Goal: Transaction & Acquisition: Purchase product/service

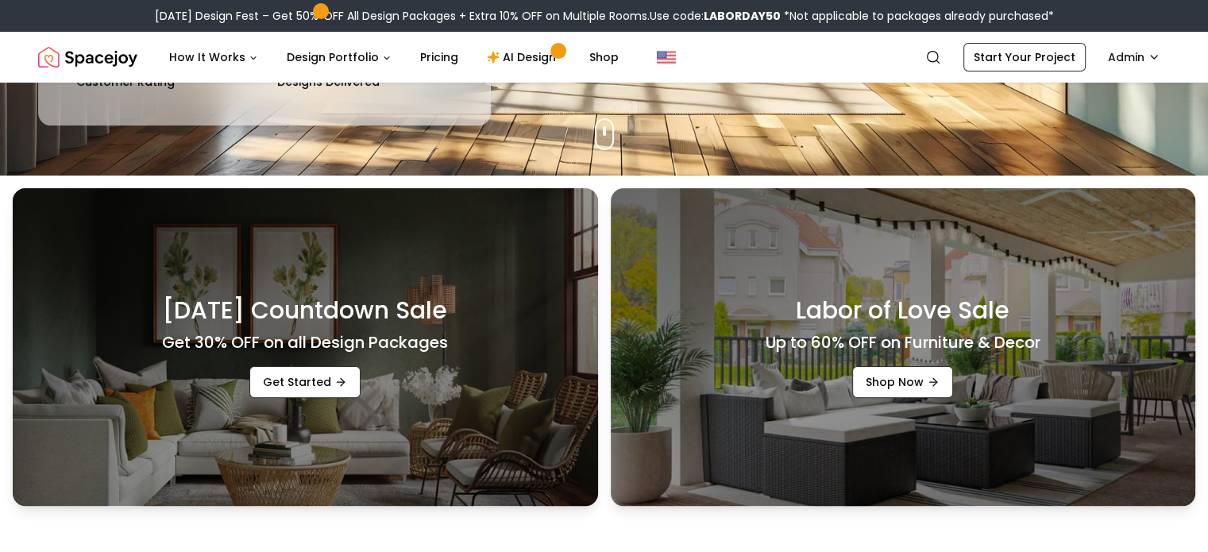
scroll to position [375, 0]
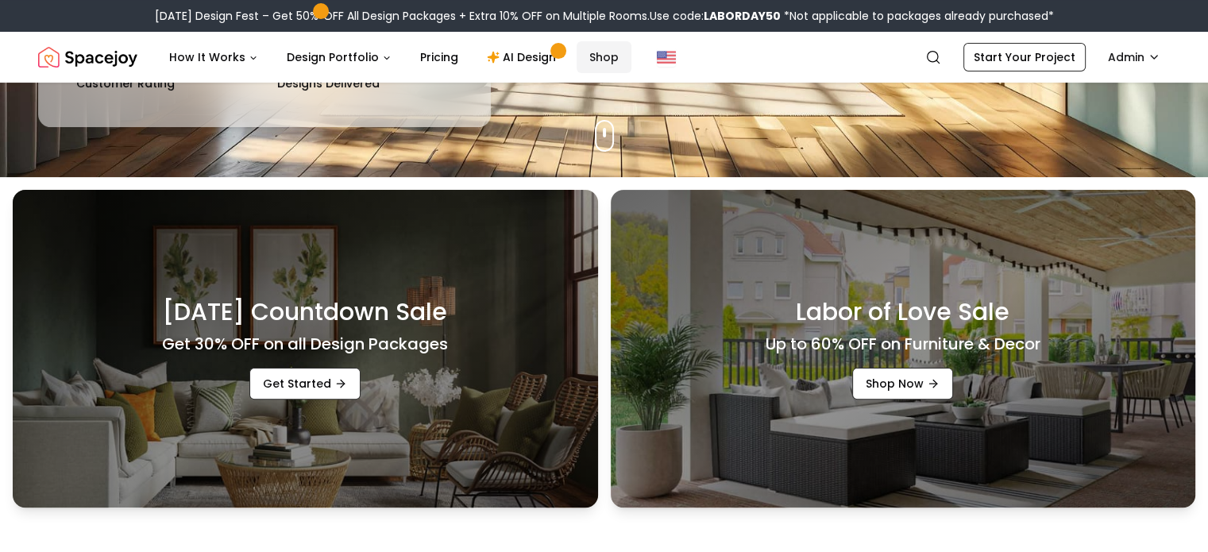
click at [581, 58] on link "Shop" at bounding box center [604, 57] width 55 height 32
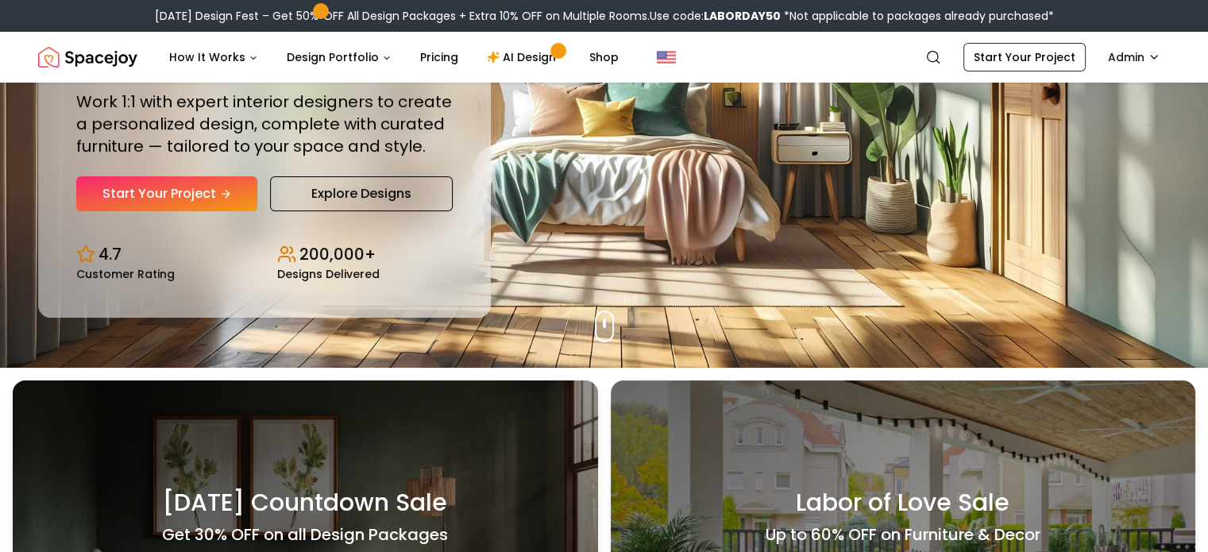
scroll to position [0, 0]
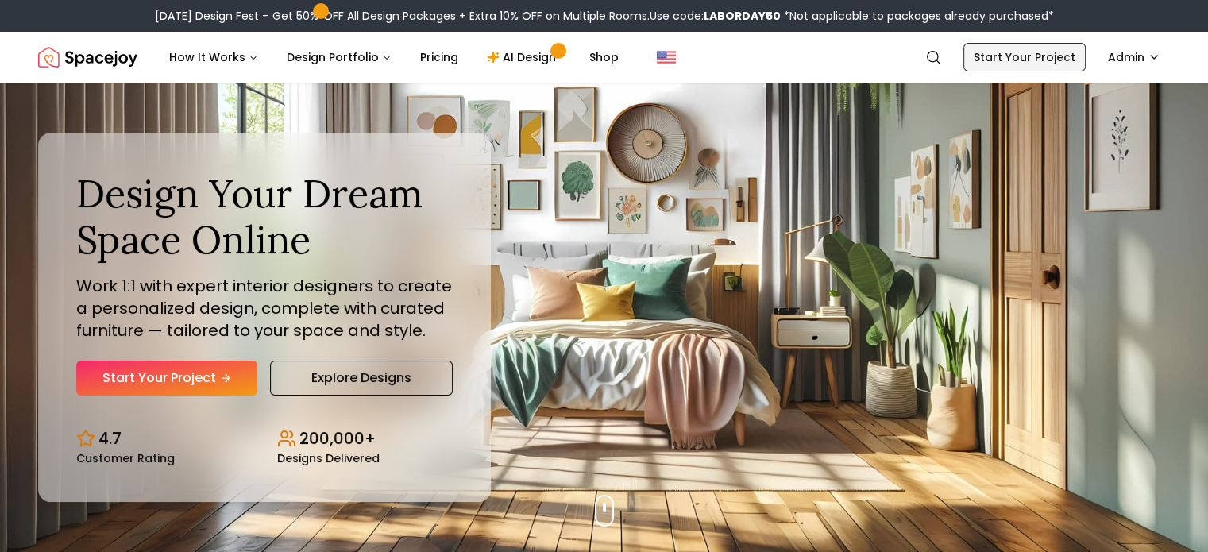
click at [1046, 56] on link "Start Your Project" at bounding box center [1024, 57] width 122 height 29
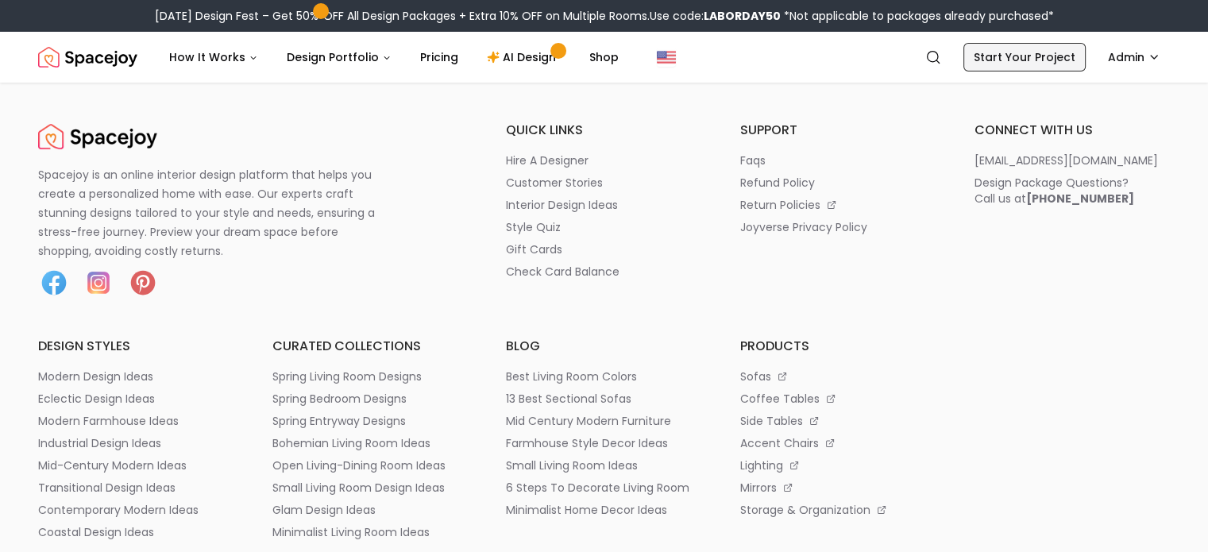
click at [1014, 63] on link "Start Your Project" at bounding box center [1024, 57] width 122 height 29
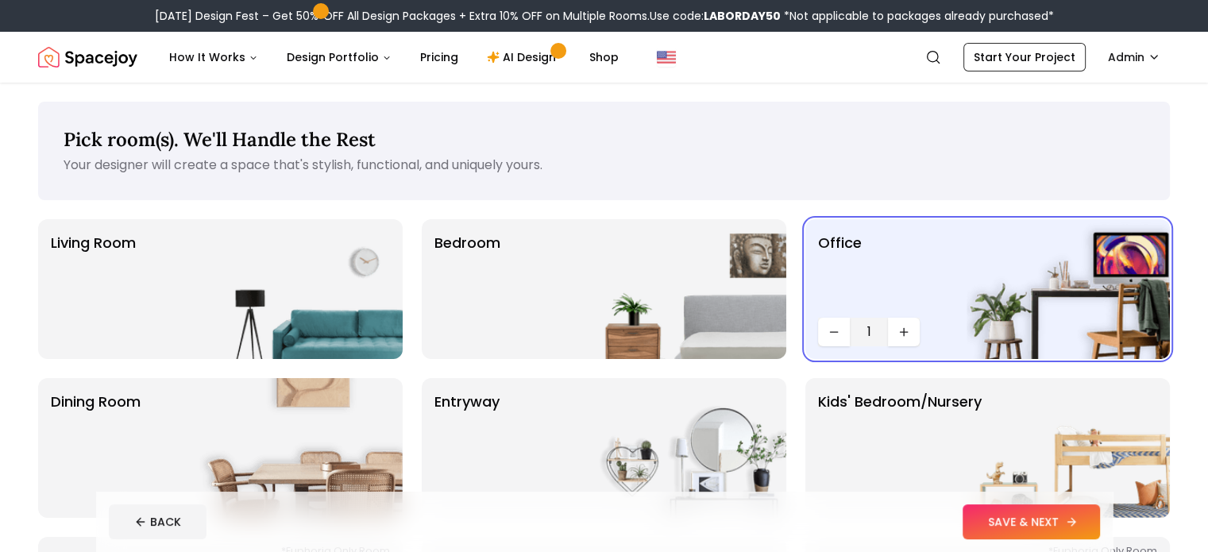
click at [1099, 515] on button "SAVE & NEXT" at bounding box center [1031, 521] width 137 height 35
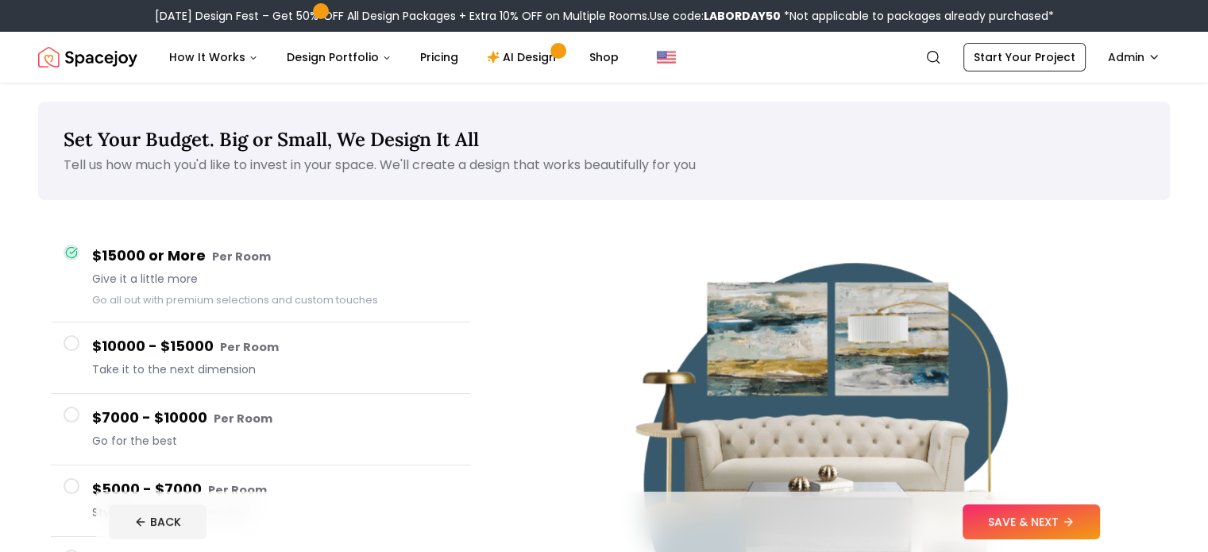
click at [1099, 515] on button "SAVE & NEXT" at bounding box center [1031, 521] width 137 height 35
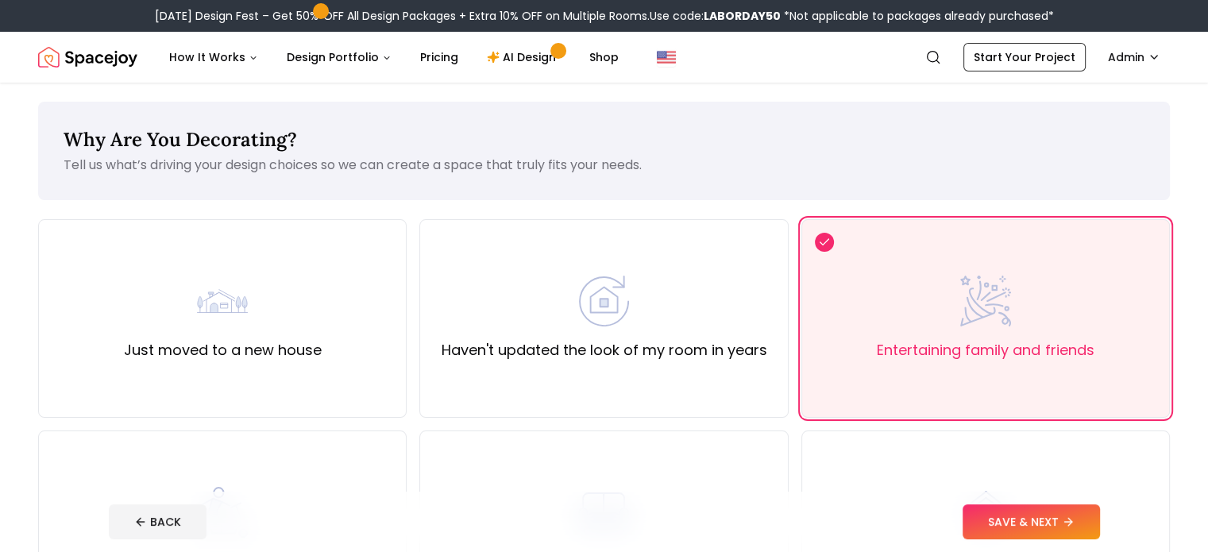
click at [1099, 515] on button "SAVE & NEXT" at bounding box center [1031, 521] width 137 height 35
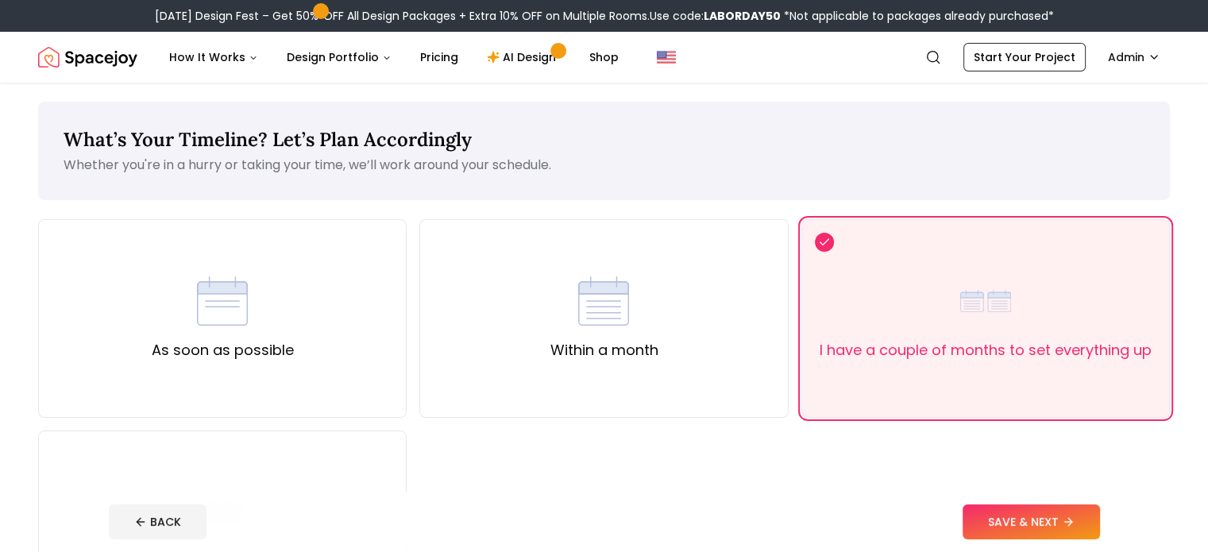
click at [1099, 515] on button "SAVE & NEXT" at bounding box center [1031, 521] width 137 height 35
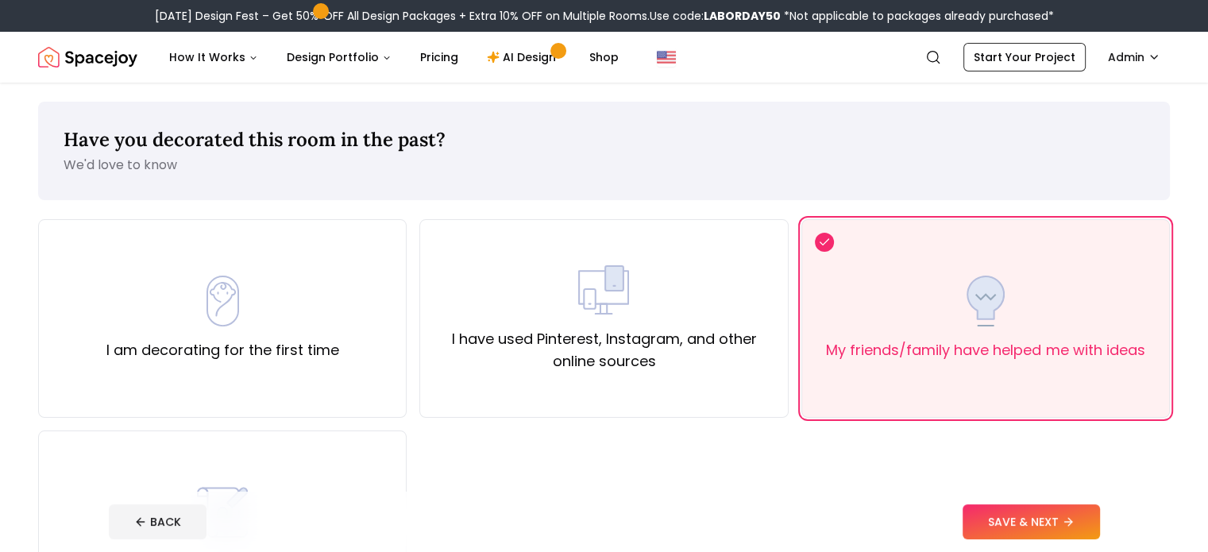
click at [1099, 515] on button "SAVE & NEXT" at bounding box center [1031, 521] width 137 height 35
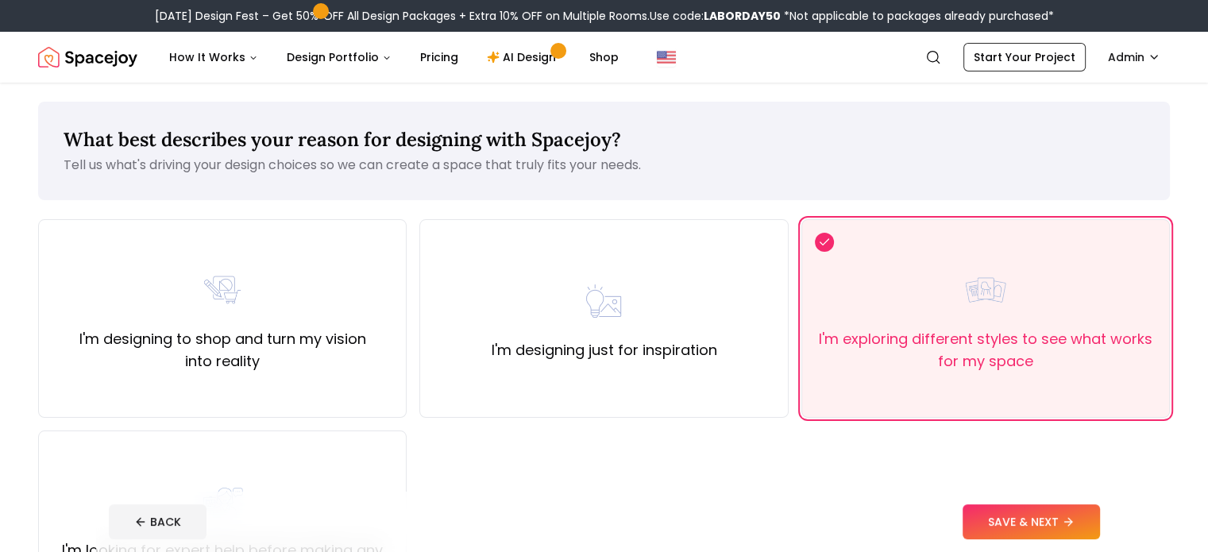
click at [1099, 515] on button "SAVE & NEXT" at bounding box center [1031, 521] width 137 height 35
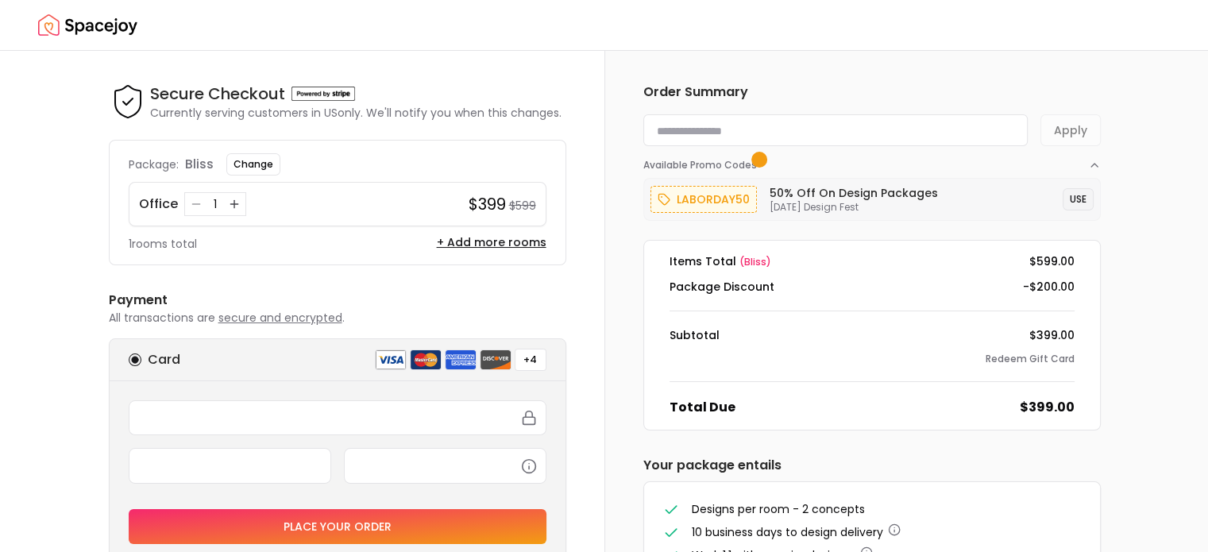
click at [1071, 200] on button "USE" at bounding box center [1078, 199] width 31 height 22
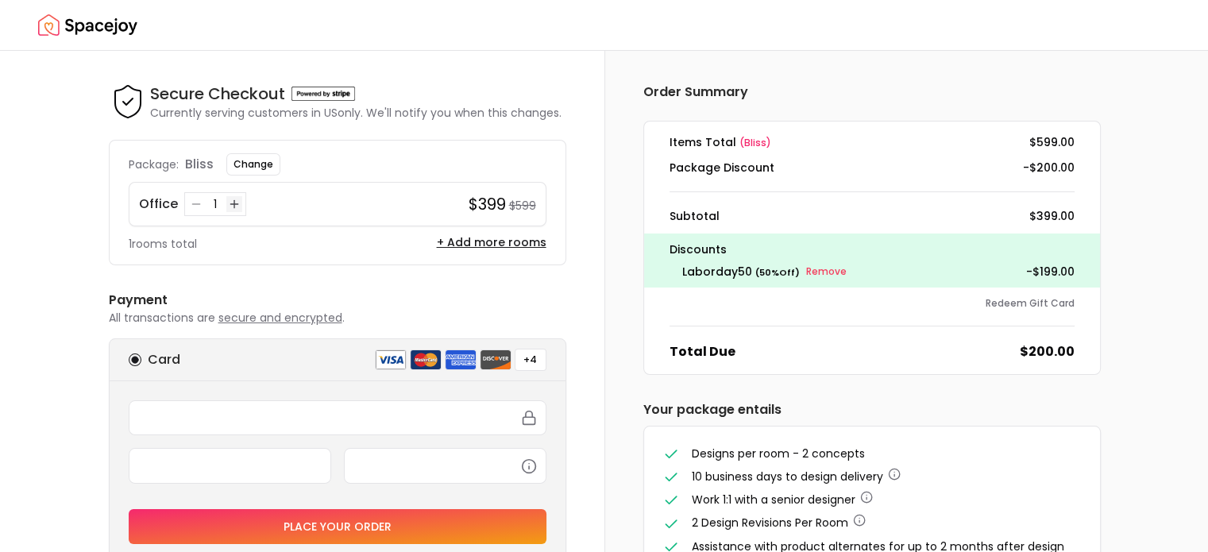
click at [237, 203] on icon "Increase quantity for Office" at bounding box center [234, 204] width 13 height 13
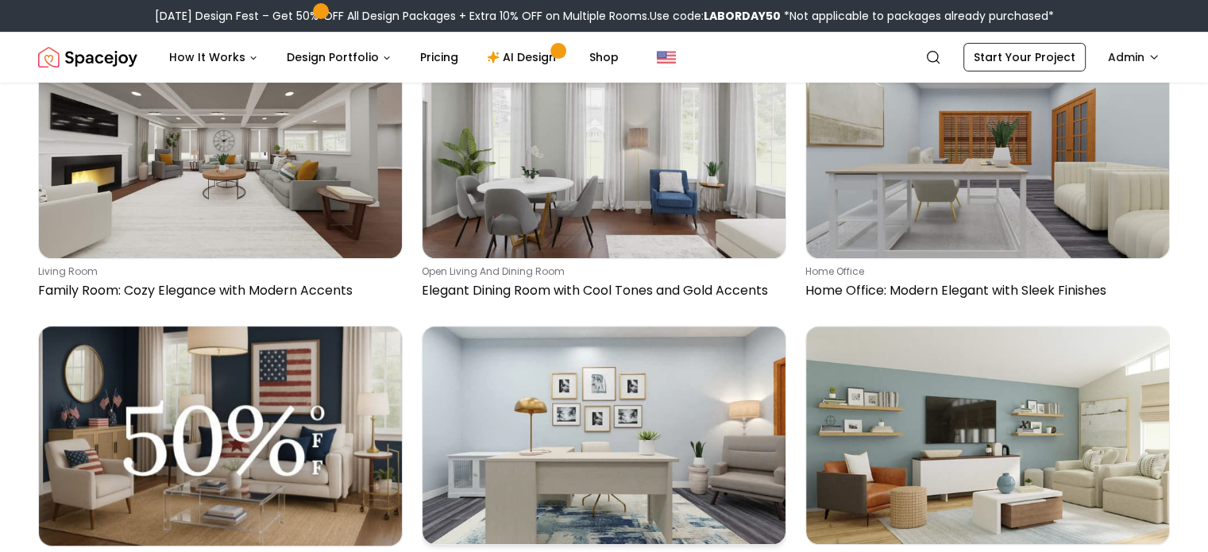
click at [508, 357] on img at bounding box center [604, 435] width 363 height 218
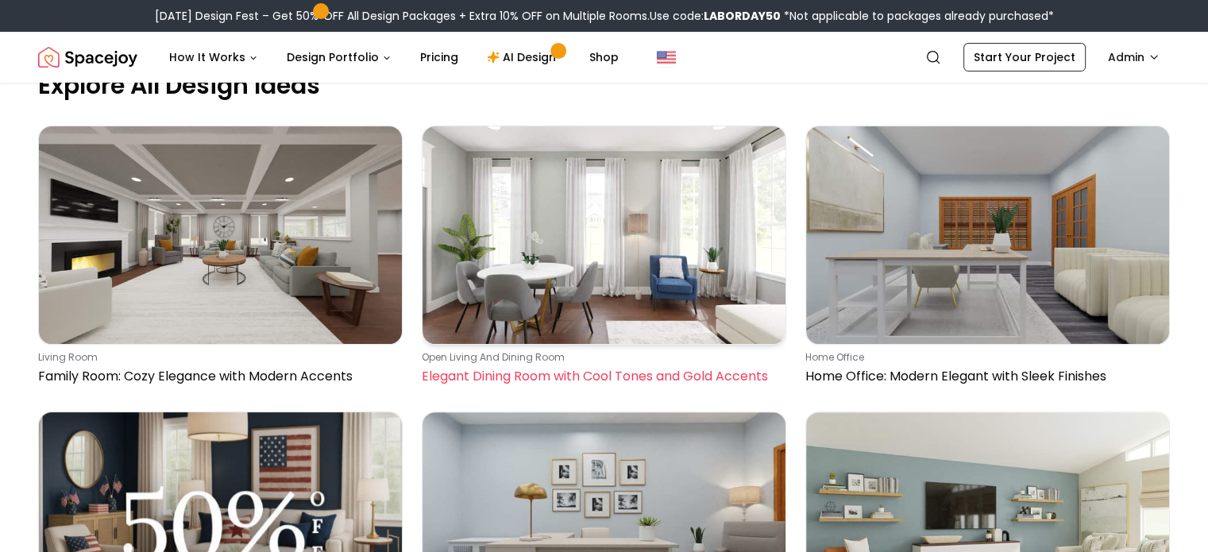
scroll to position [556, 0]
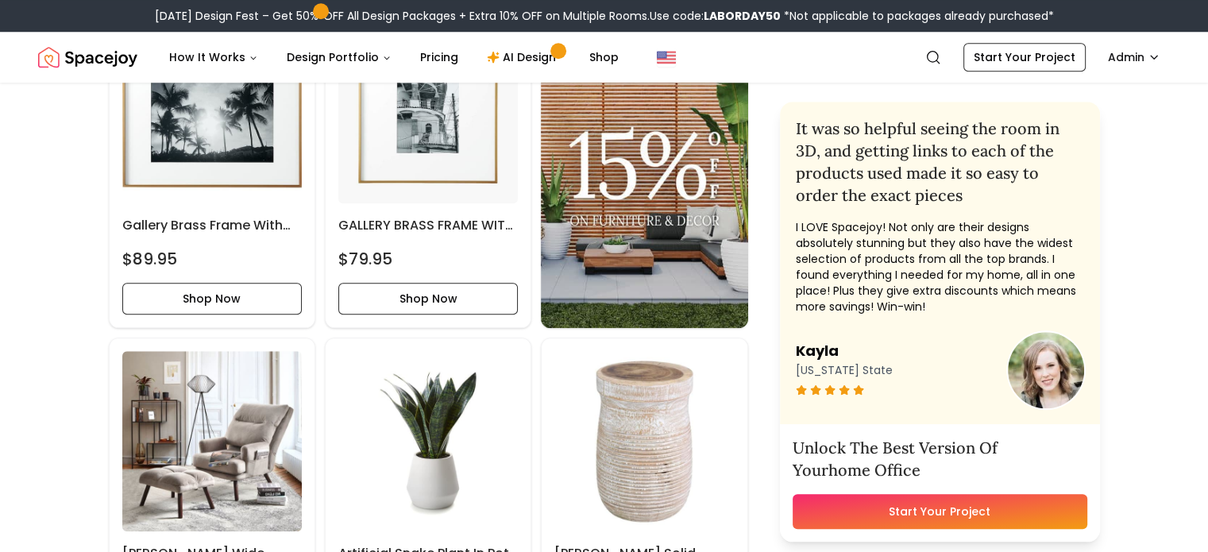
scroll to position [1465, 0]
